Goal: Navigation & Orientation: Find specific page/section

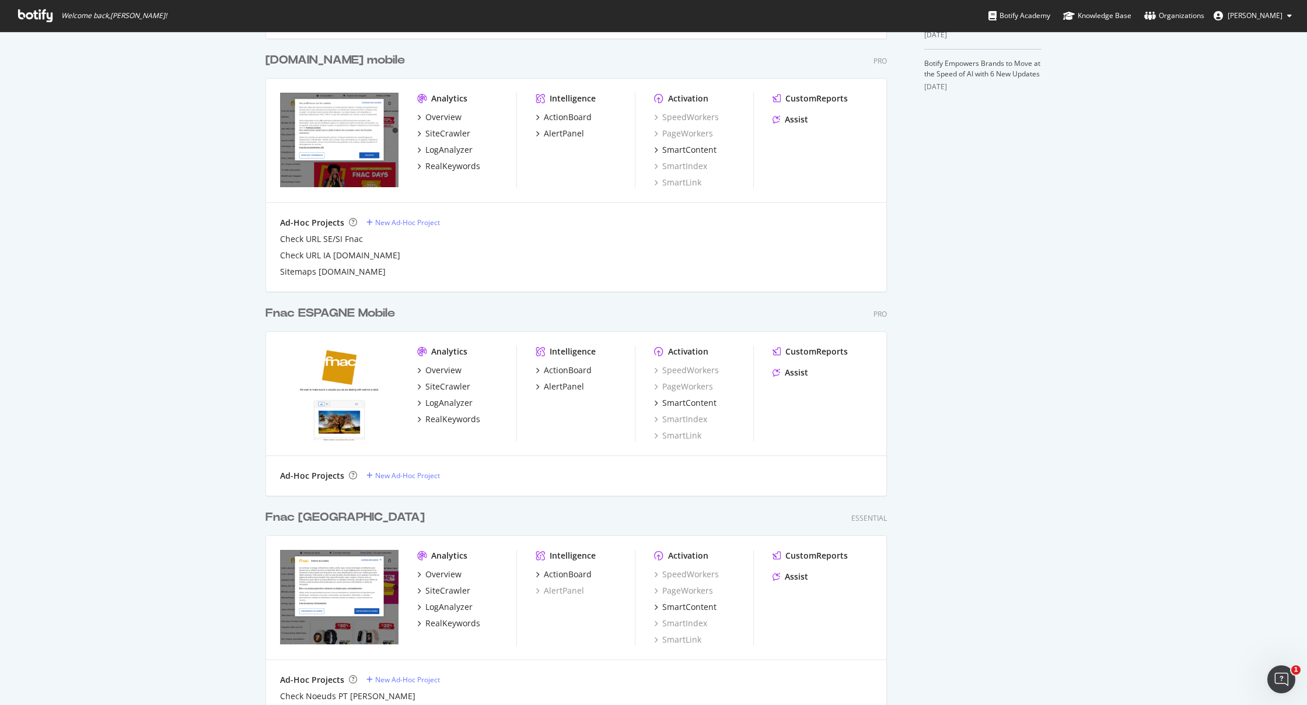
scroll to position [467, 0]
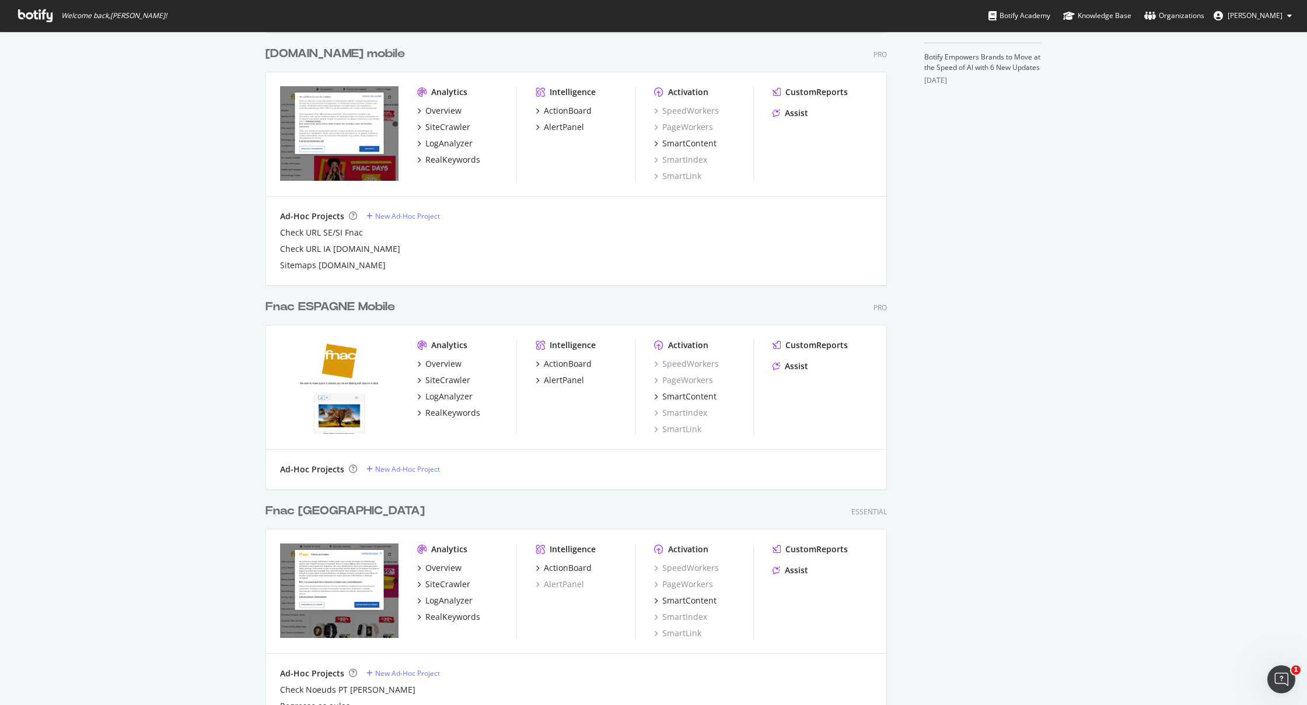
click at [320, 311] on div "Fnac ESPAGNE Mobile" at bounding box center [331, 307] width 130 height 17
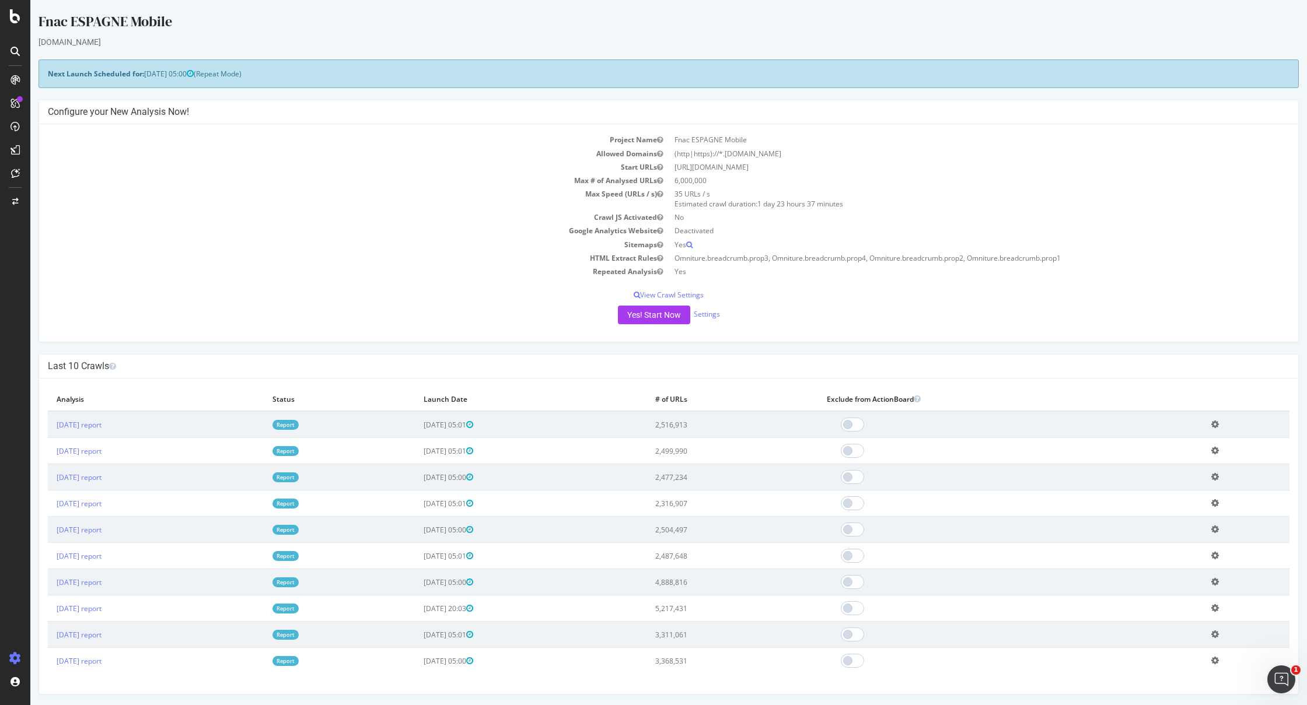
click at [299, 425] on link "Report" at bounding box center [286, 425] width 26 height 10
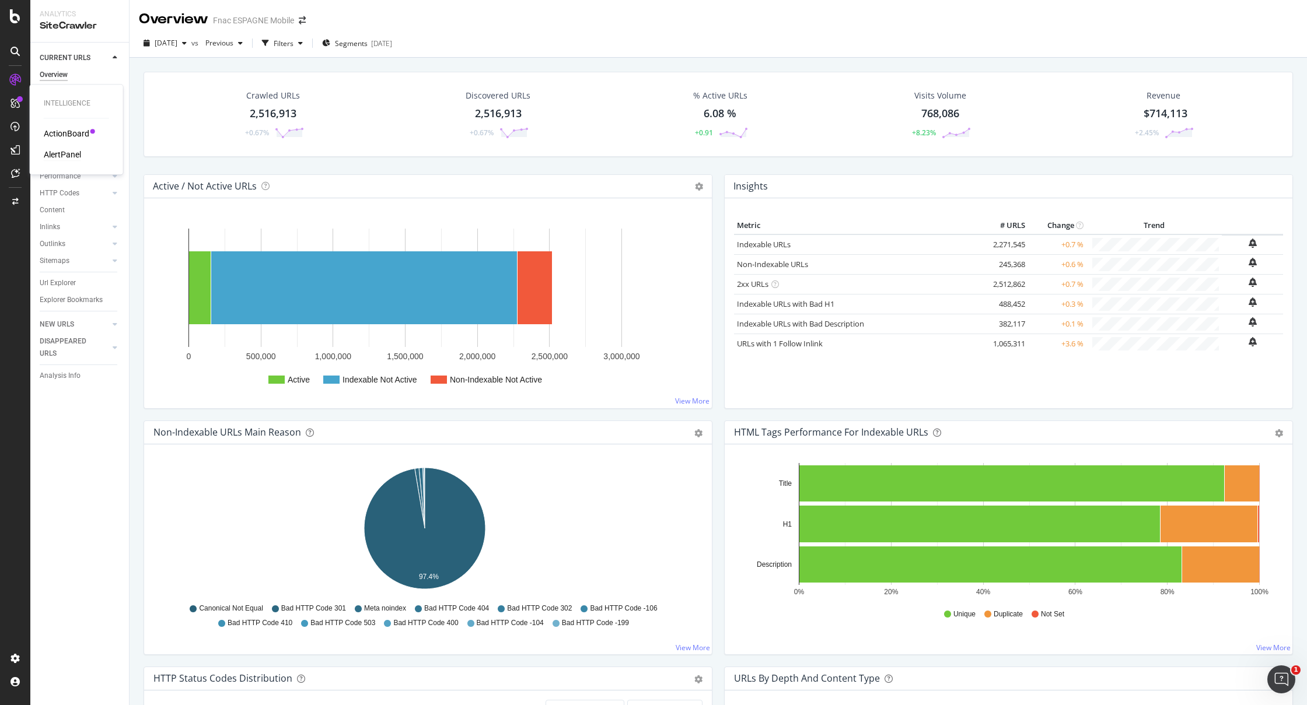
click at [58, 150] on div "AlertPanel" at bounding box center [62, 155] width 37 height 12
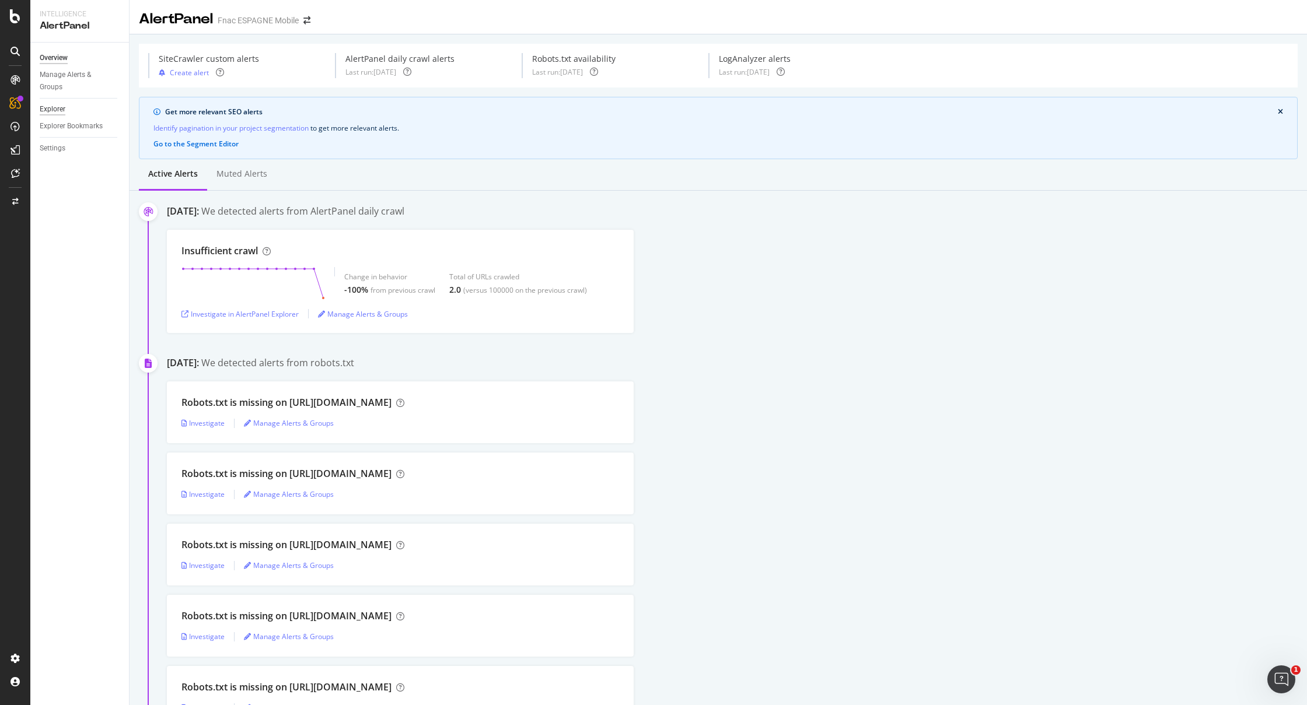
click at [45, 113] on div "Explorer" at bounding box center [53, 109] width 26 height 12
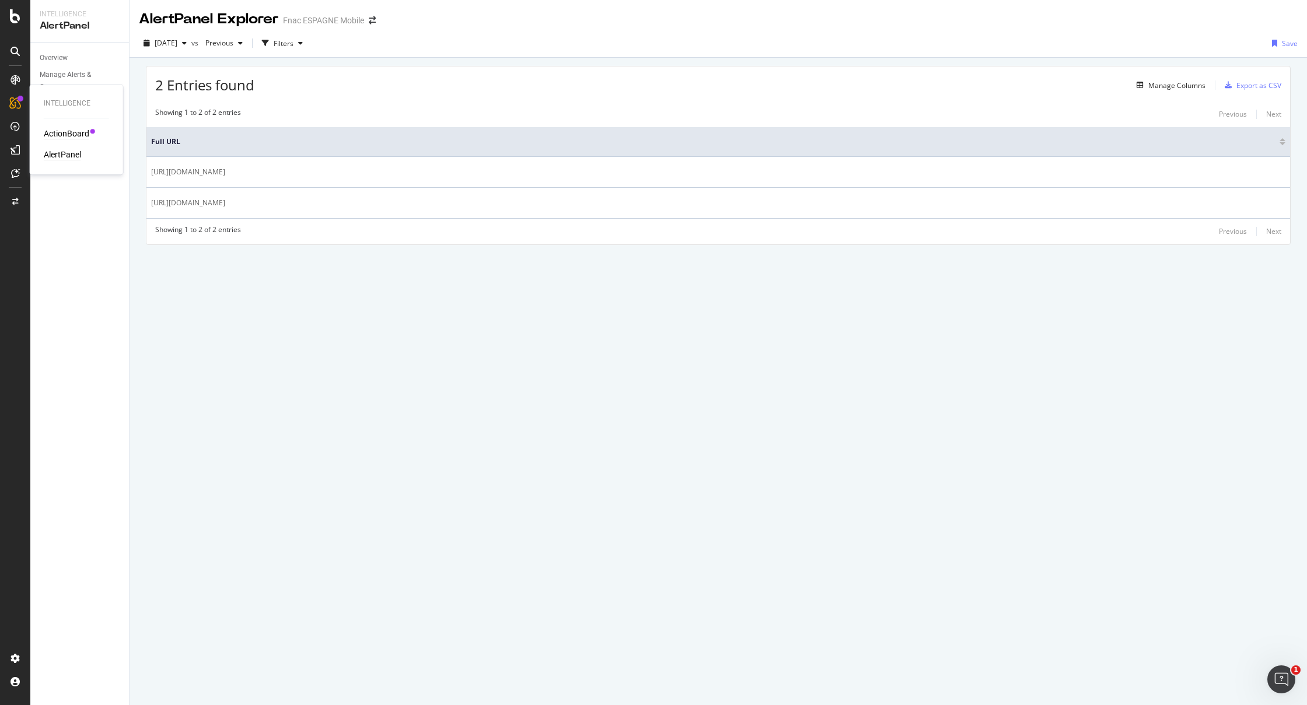
click at [61, 134] on div "ActionBoard" at bounding box center [67, 134] width 46 height 12
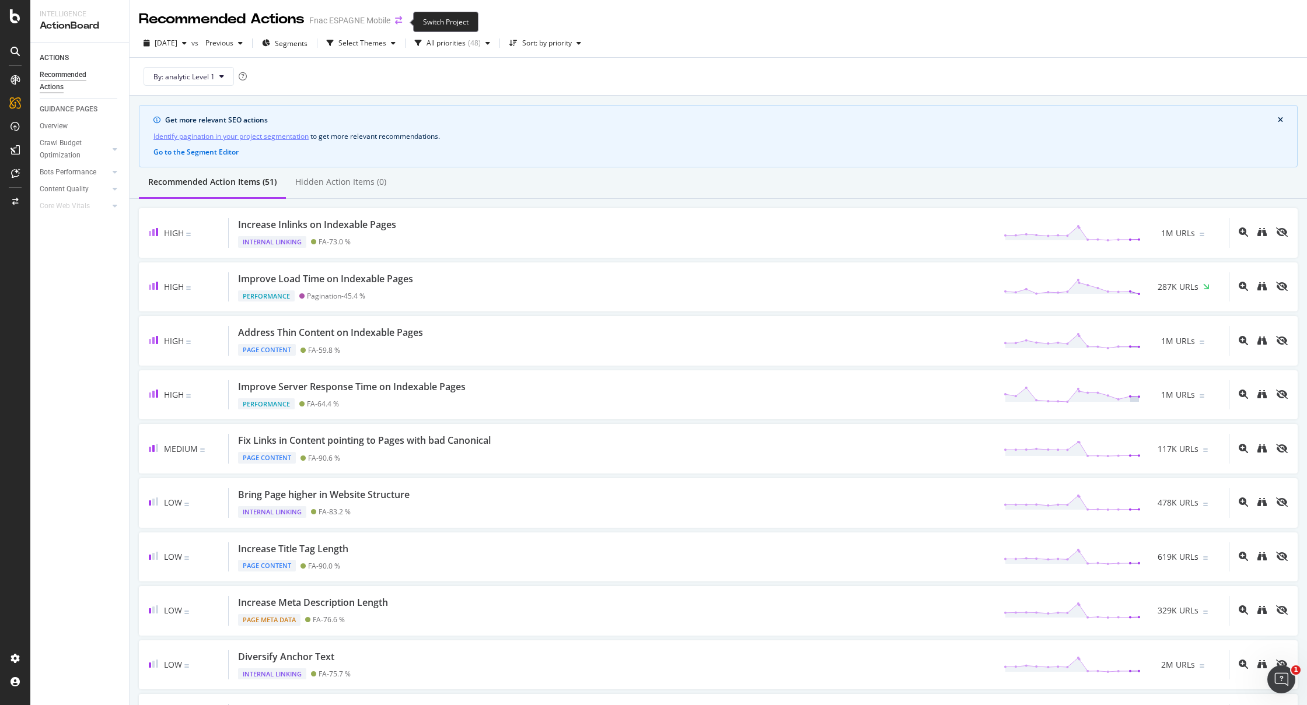
click at [402, 22] on icon "arrow-right-arrow-left" at bounding box center [398, 20] width 7 height 8
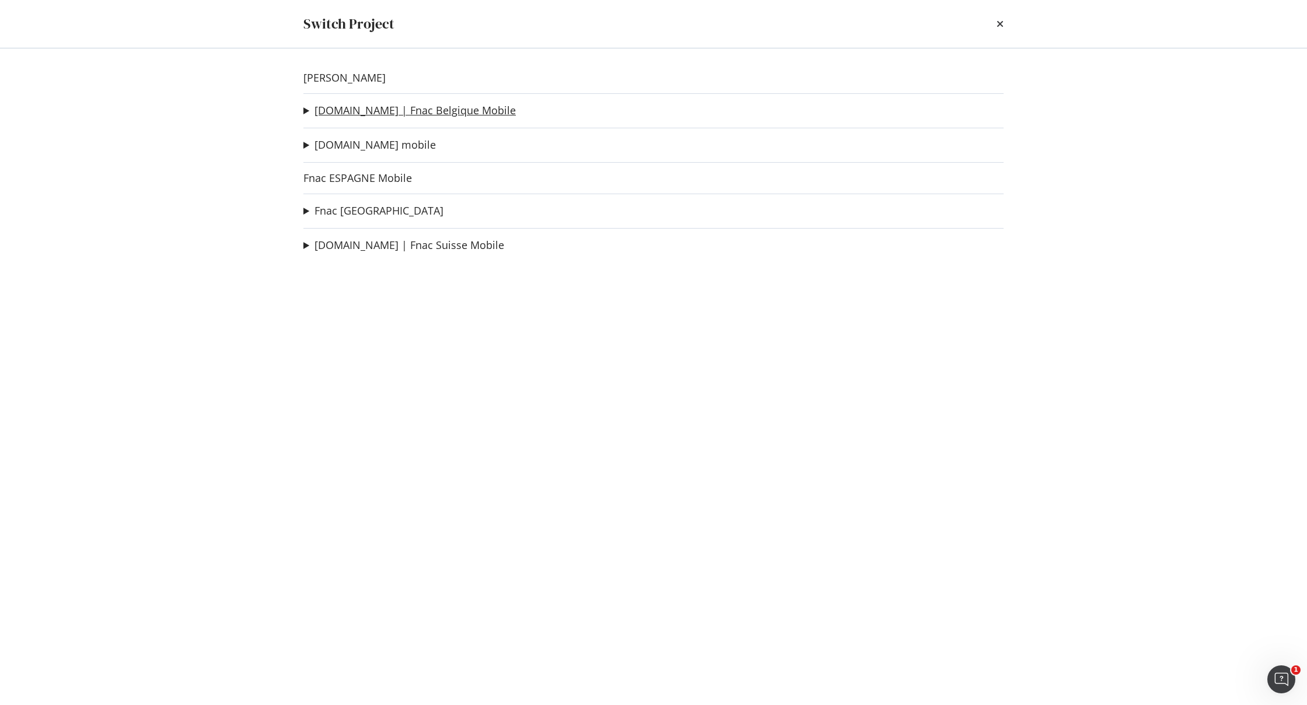
click at [395, 108] on link "[DOMAIN_NAME] | Fnac Belgique Mobile" at bounding box center [415, 110] width 201 height 12
